Goal: Transaction & Acquisition: Purchase product/service

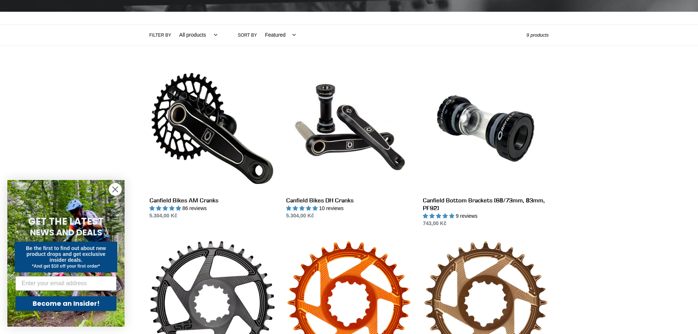
click at [115, 191] on circle "Close dialog" at bounding box center [115, 189] width 12 height 12
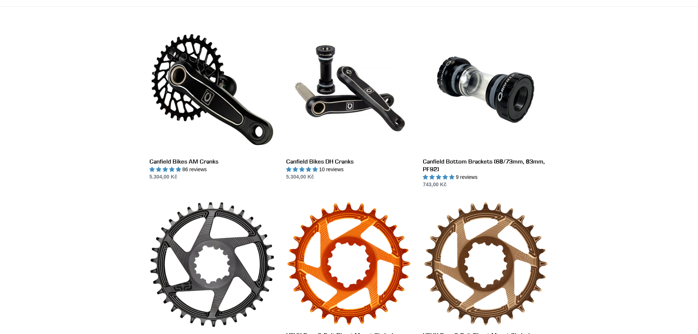
scroll to position [188, 0]
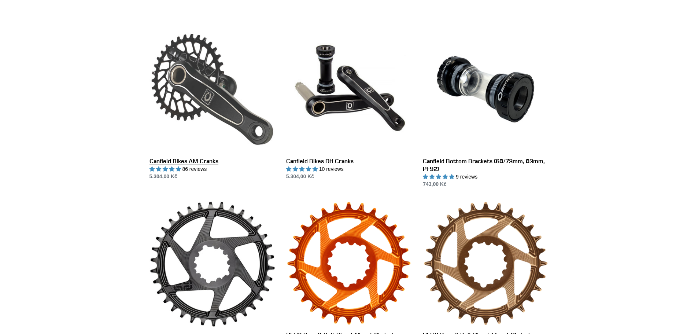
click at [170, 160] on link "Canfield Bikes AM Cranks" at bounding box center [213, 103] width 126 height 154
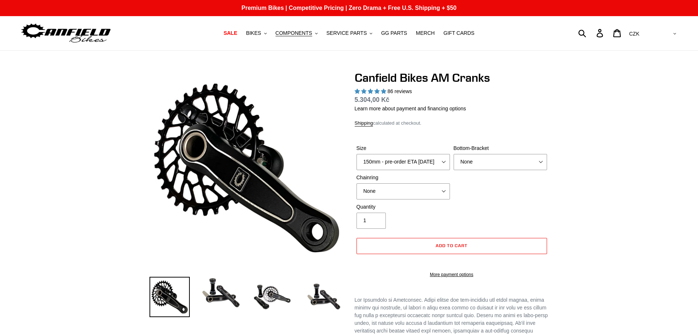
select select "highest-rating"
click at [225, 290] on img at bounding box center [221, 293] width 40 height 32
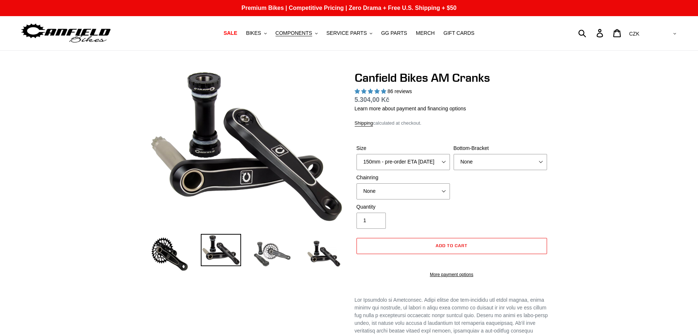
click at [275, 257] on img at bounding box center [272, 254] width 40 height 40
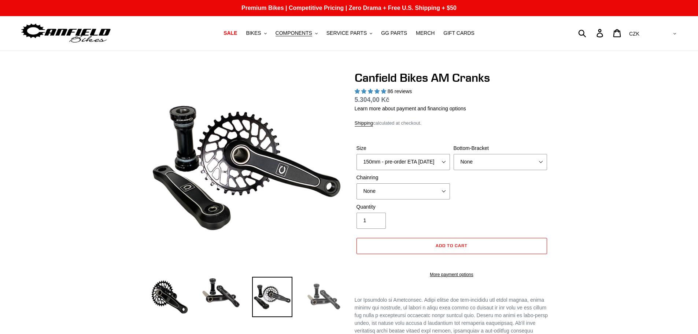
click at [325, 301] on img at bounding box center [324, 297] width 40 height 40
